Goal: Task Accomplishment & Management: Use online tool/utility

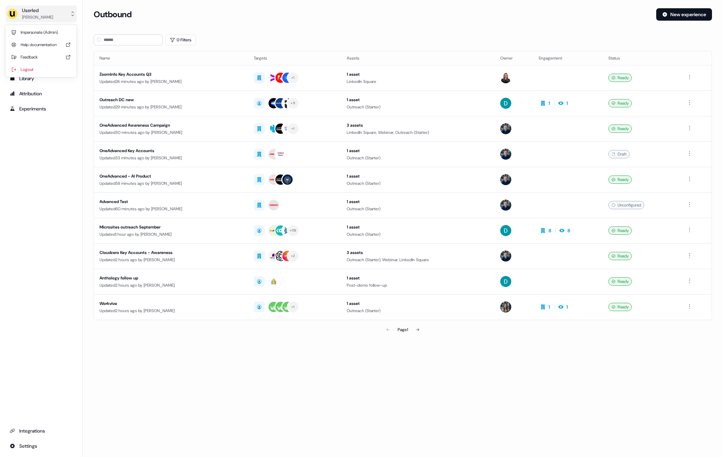
click at [42, 11] on div "Userled" at bounding box center [37, 10] width 31 height 7
click at [58, 31] on div "Impersonate (Admin)" at bounding box center [40, 32] width 65 height 12
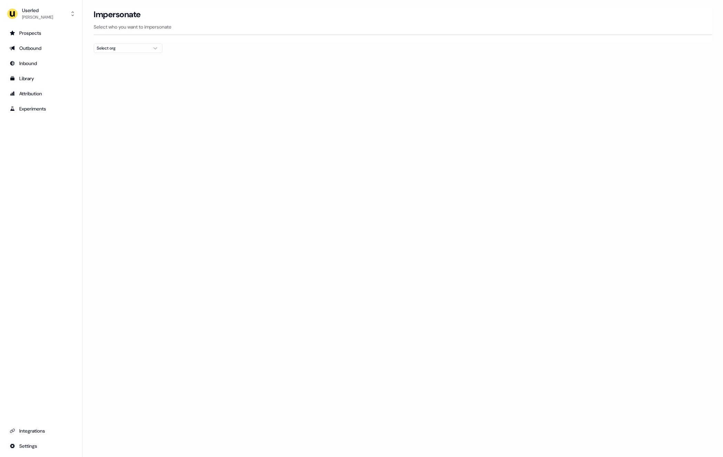
click at [148, 50] on button "Select org" at bounding box center [128, 48] width 69 height 10
type input "***"
click at [104, 70] on div "Kpler" at bounding box center [128, 72] width 68 height 11
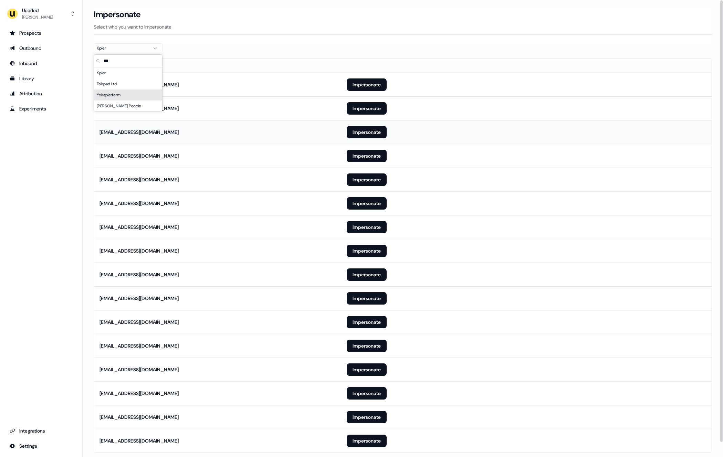
click at [260, 124] on td "[EMAIL_ADDRESS][DOMAIN_NAME]" at bounding box center [217, 132] width 247 height 24
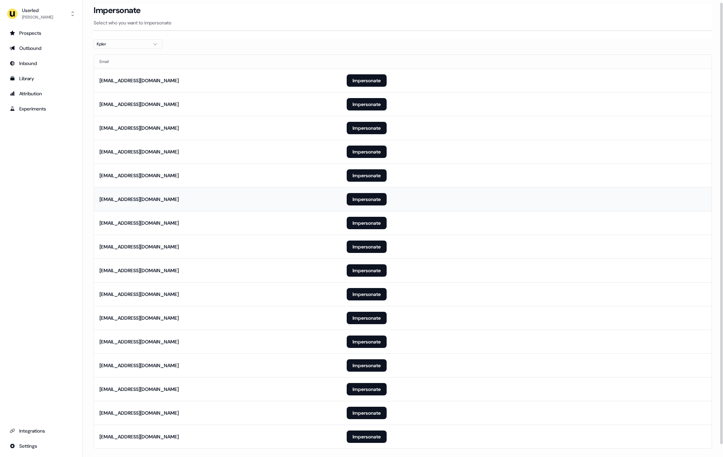
scroll to position [15, 0]
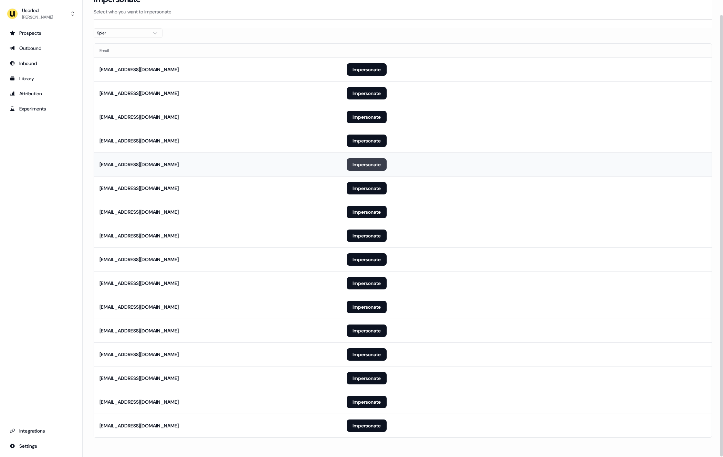
click at [363, 166] on button "Impersonate" at bounding box center [367, 164] width 40 height 12
